Goal: Task Accomplishment & Management: Use online tool/utility

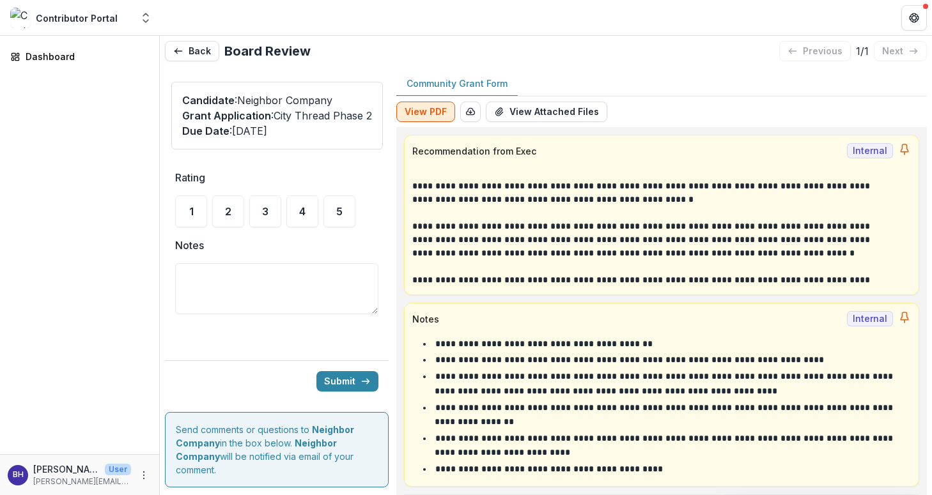
click at [433, 115] on button "View PDF" at bounding box center [425, 112] width 59 height 20
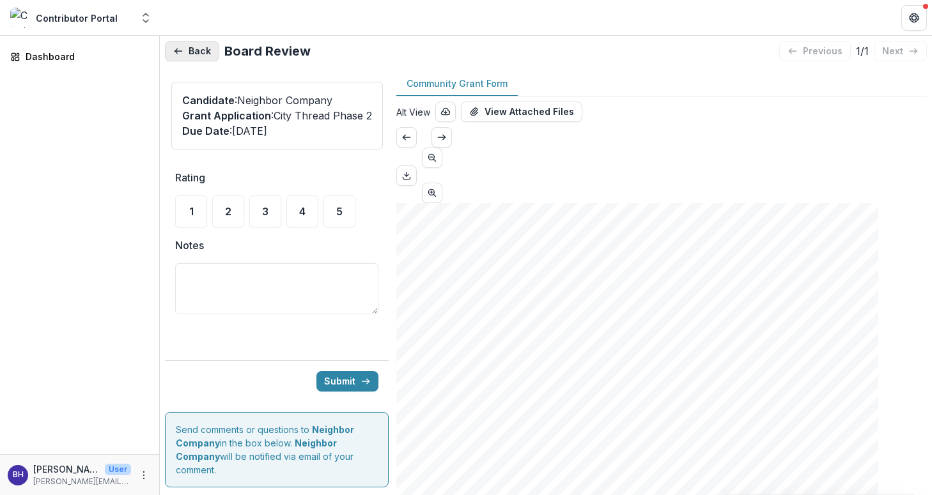
click at [198, 49] on button "Back" at bounding box center [192, 51] width 54 height 20
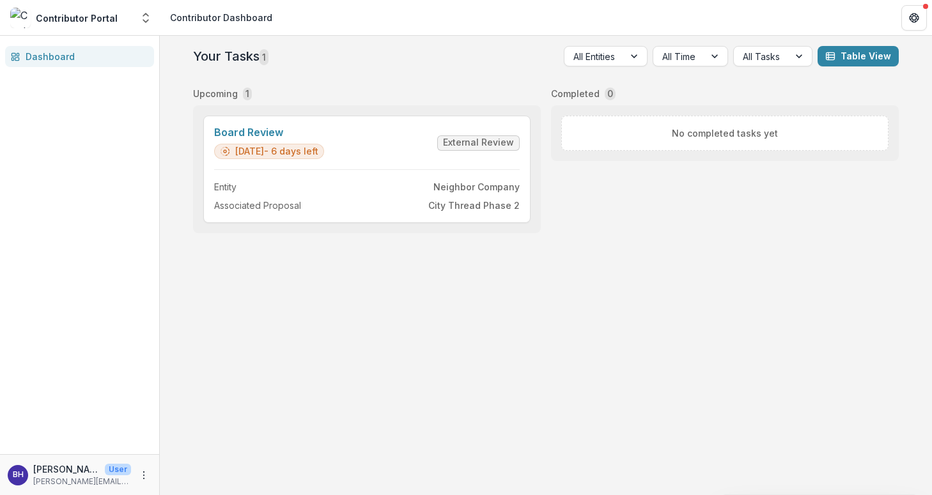
click at [113, 19] on div "Contributor Portal" at bounding box center [77, 18] width 82 height 13
click at [27, 17] on img at bounding box center [20, 18] width 20 height 20
click at [23, 52] on link "Dashboard" at bounding box center [79, 56] width 149 height 21
click at [146, 22] on icon "Open entity switcher" at bounding box center [145, 18] width 13 height 13
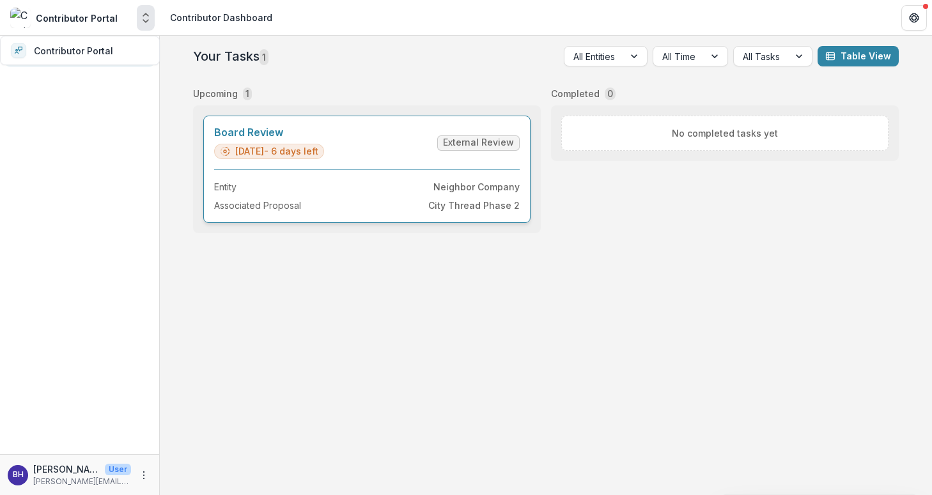
click at [324, 139] on link "Board Review" at bounding box center [269, 133] width 110 height 12
